Goal: Find specific page/section: Find specific page/section

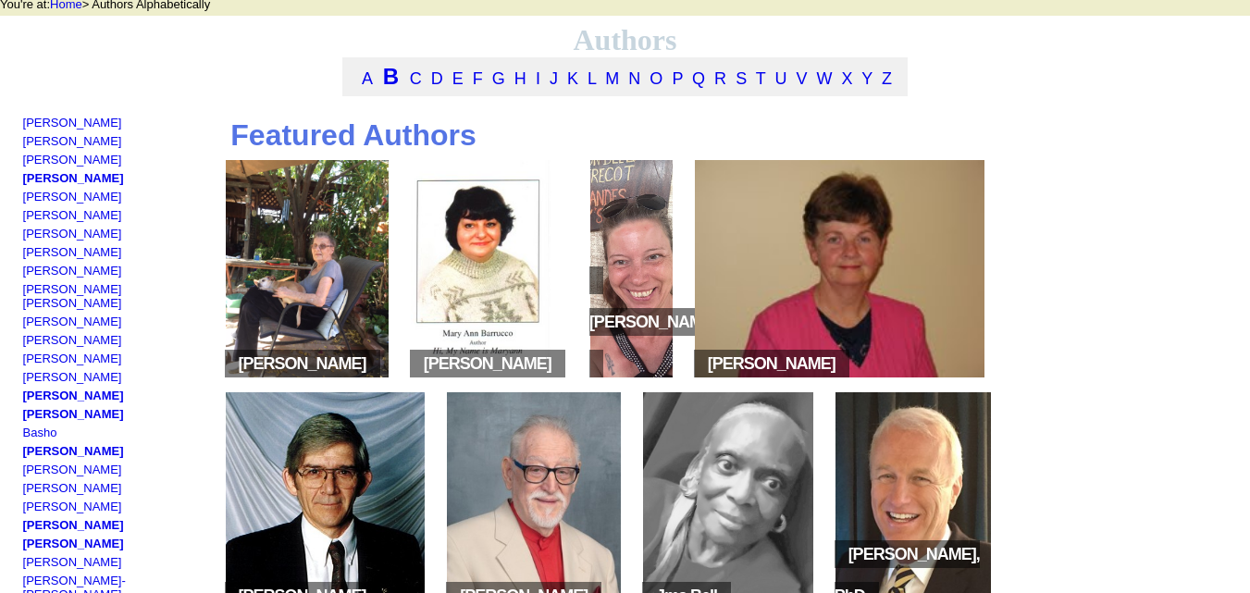
scroll to position [95, 0]
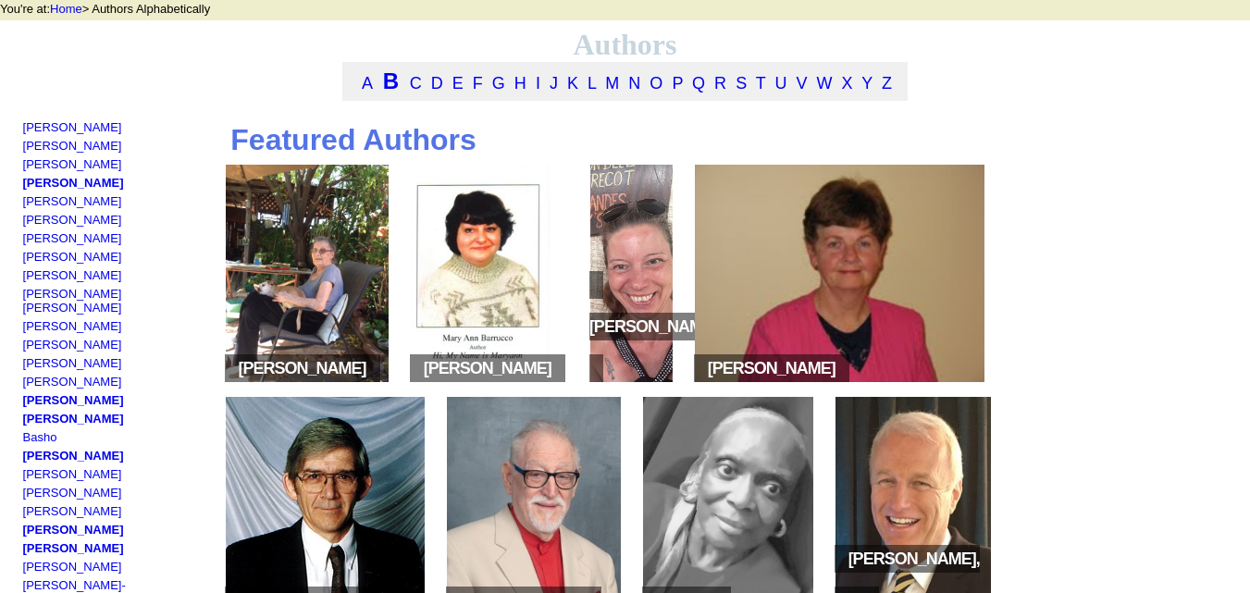
drag, startPoint x: 110, startPoint y: 136, endPoint x: 20, endPoint y: 140, distance: 89.8
copy link "[PERSON_NAME]"
drag, startPoint x: 134, startPoint y: 354, endPoint x: 23, endPoint y: 355, distance: 111.0
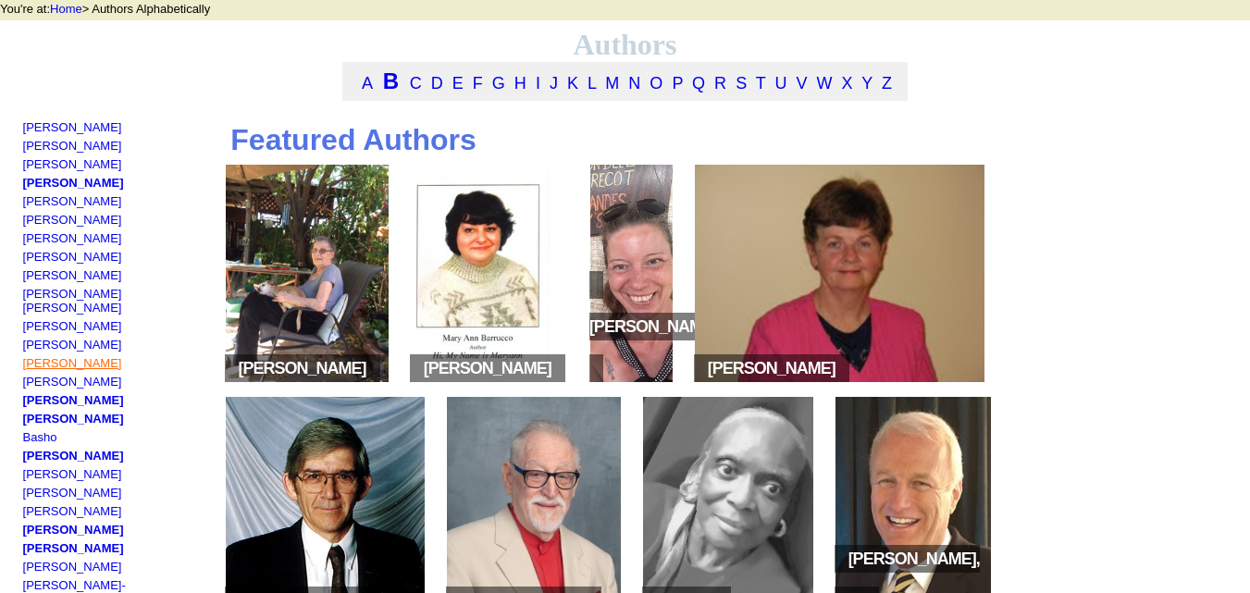
copy link "[PERSON_NAME]"
drag, startPoint x: 147, startPoint y: 389, endPoint x: 20, endPoint y: 400, distance: 127.3
copy link "[PERSON_NAME]"
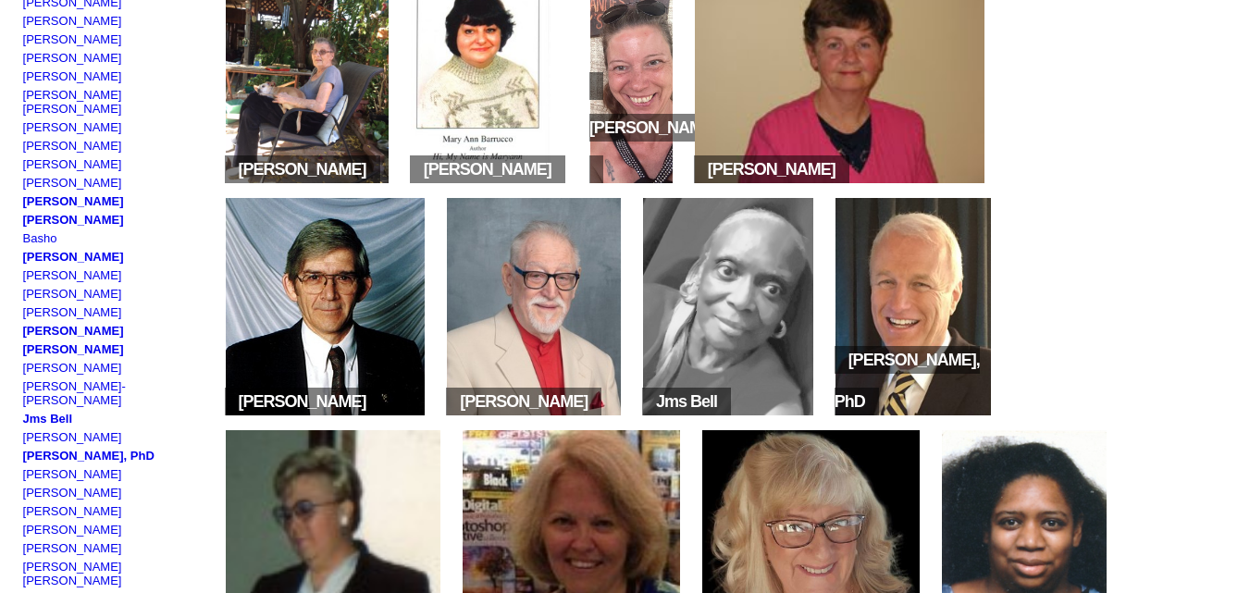
scroll to position [302, 0]
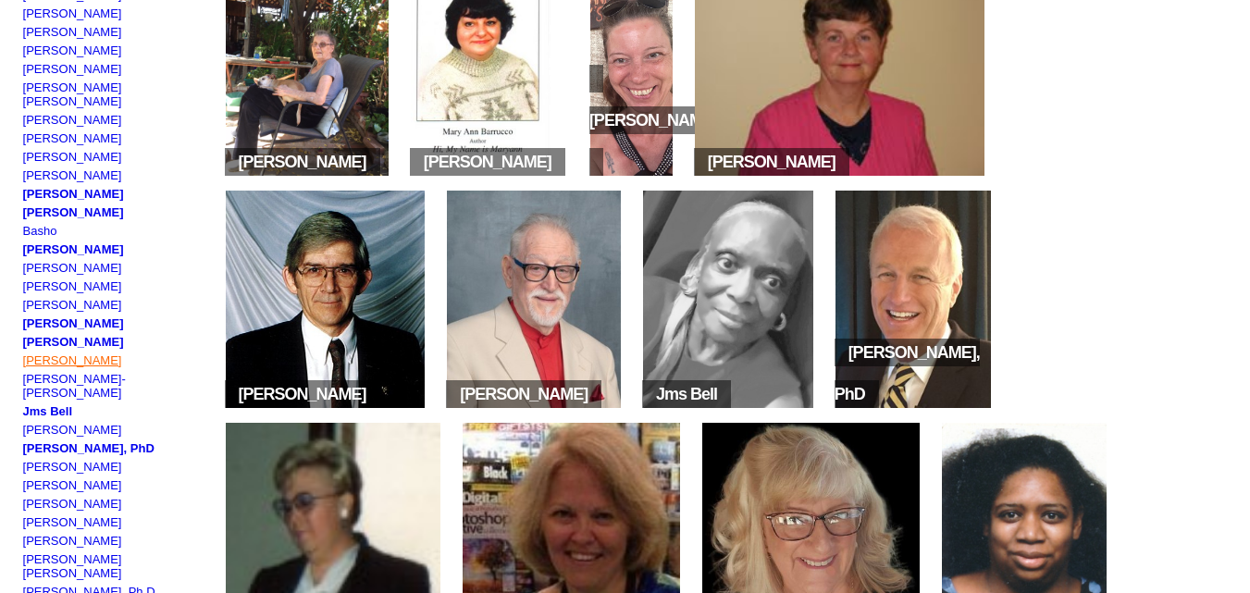
drag, startPoint x: 108, startPoint y: 353, endPoint x: 22, endPoint y: 353, distance: 86.1
copy link "[PERSON_NAME]"
